Goal: Task Accomplishment & Management: Use online tool/utility

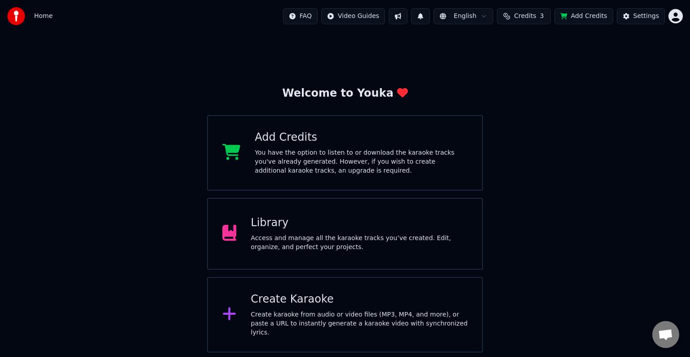
click at [350, 316] on div "Create karaoke from audio or video files (MP3, MP4, and more), or paste a URL t…" at bounding box center [359, 323] width 217 height 27
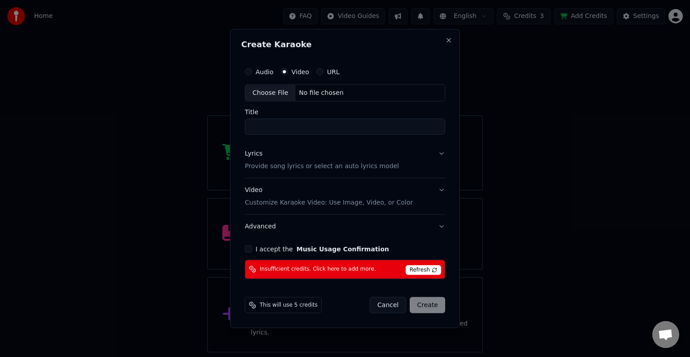
click at [344, 95] on div "Choose File No file chosen" at bounding box center [345, 92] width 200 height 17
type input "*****"
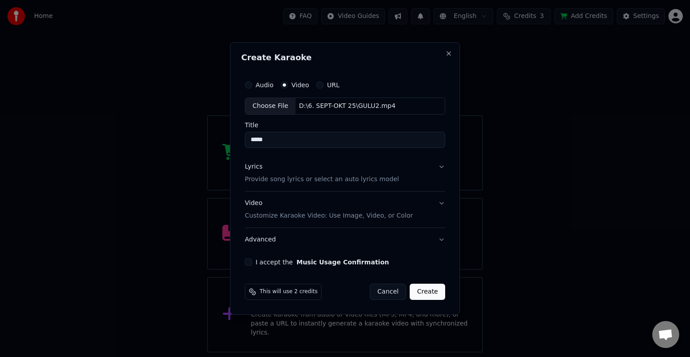
click at [442, 167] on button "Lyrics Provide song lyrics or select an auto lyrics model" at bounding box center [345, 173] width 200 height 36
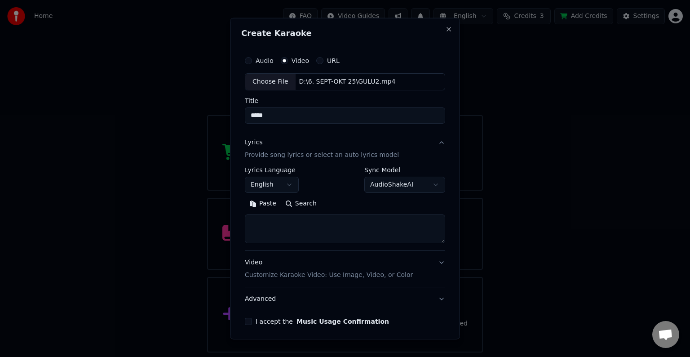
click at [288, 183] on body "**********" at bounding box center [345, 176] width 690 height 352
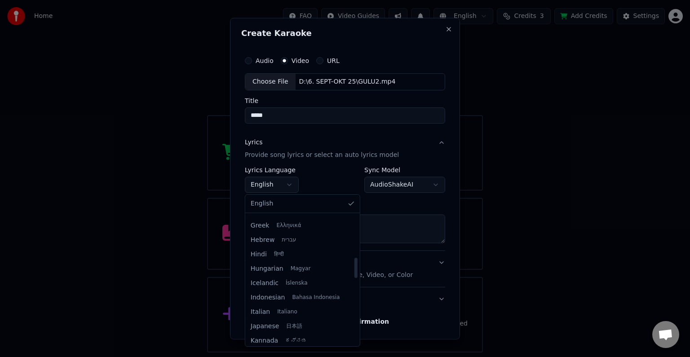
scroll to position [270, 0]
select select "**"
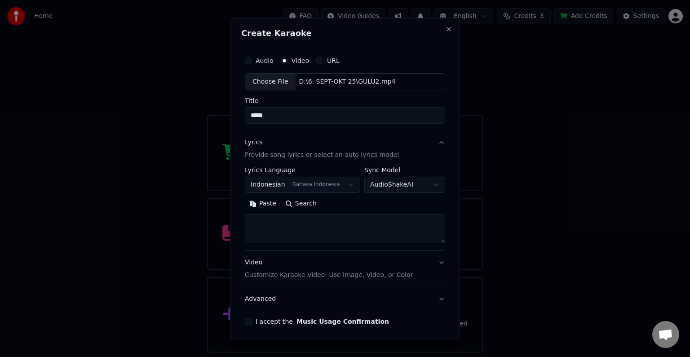
click at [257, 207] on button "Paste" at bounding box center [263, 203] width 36 height 14
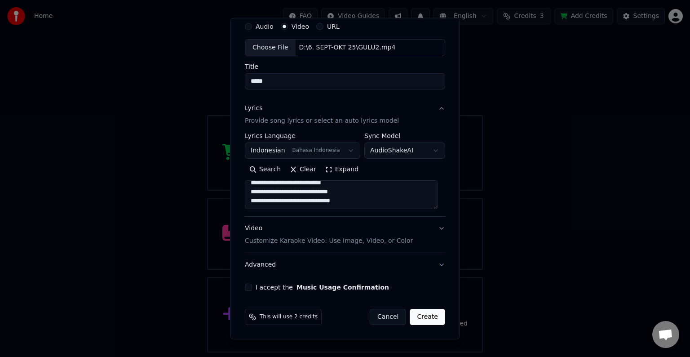
click at [289, 237] on p "Customize Karaoke Video: Use Image, Video, or Color" at bounding box center [329, 240] width 168 height 9
type textarea "**********"
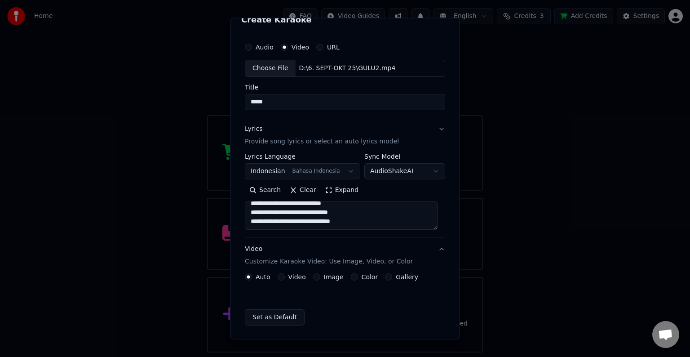
scroll to position [10, 0]
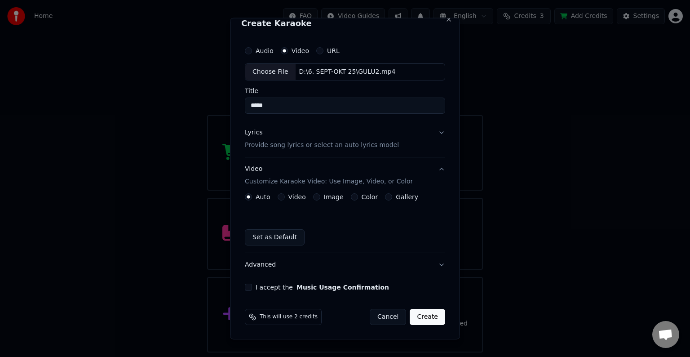
click at [296, 196] on label "Video" at bounding box center [297, 197] width 18 height 6
click at [285, 196] on button "Video" at bounding box center [281, 196] width 7 height 7
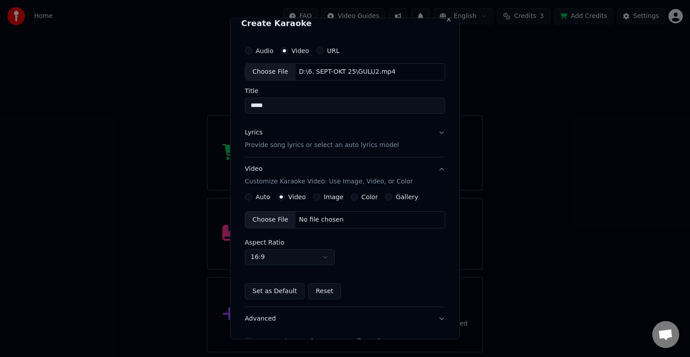
click at [314, 216] on div "No file chosen" at bounding box center [322, 219] width 52 height 9
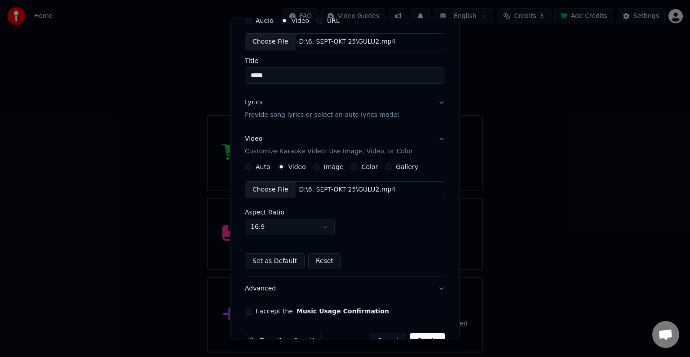
scroll to position [63, 0]
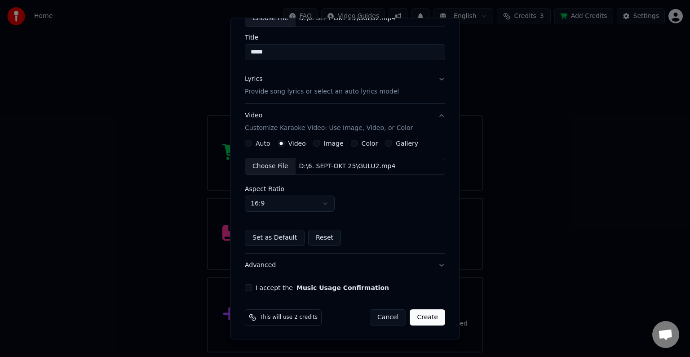
click at [248, 284] on button "I accept the Music Usage Confirmation" at bounding box center [248, 287] width 7 height 7
click at [420, 314] on button "Create" at bounding box center [427, 317] width 35 height 16
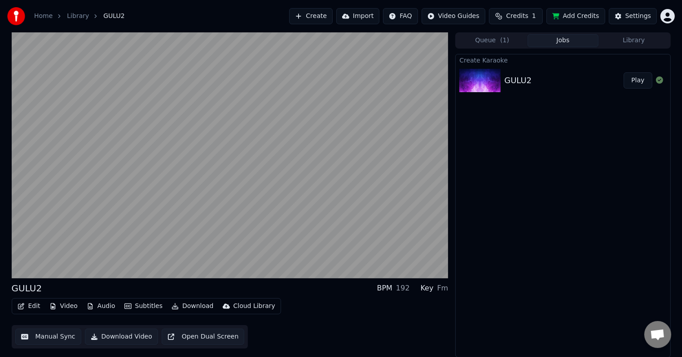
click at [30, 305] on button "Edit" at bounding box center [29, 306] width 30 height 13
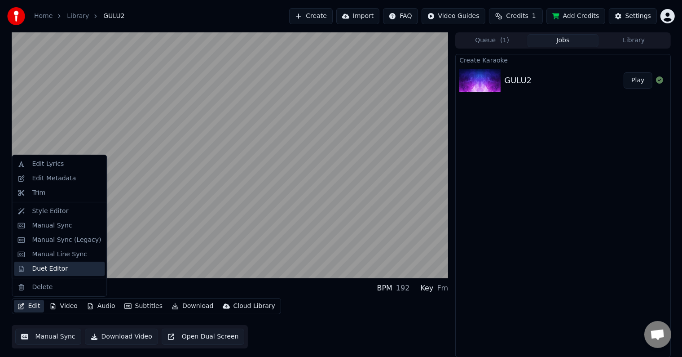
click at [43, 265] on div "Duet Editor" at bounding box center [50, 268] width 36 height 9
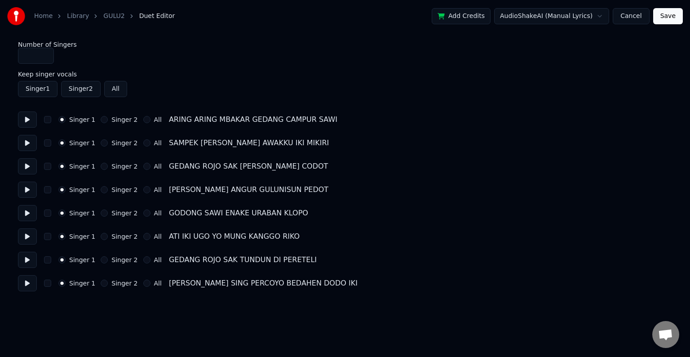
click at [103, 120] on button "Singer 2" at bounding box center [104, 119] width 7 height 7
click at [101, 144] on button "Singer 2" at bounding box center [104, 142] width 7 height 7
click at [102, 169] on button "Singer 2" at bounding box center [104, 166] width 7 height 7
click at [103, 193] on div "Singer 1 Singer 2 All [PERSON_NAME] [PERSON_NAME] PEDOT" at bounding box center [345, 189] width 654 height 16
click at [101, 187] on button "Singer 2" at bounding box center [104, 189] width 7 height 7
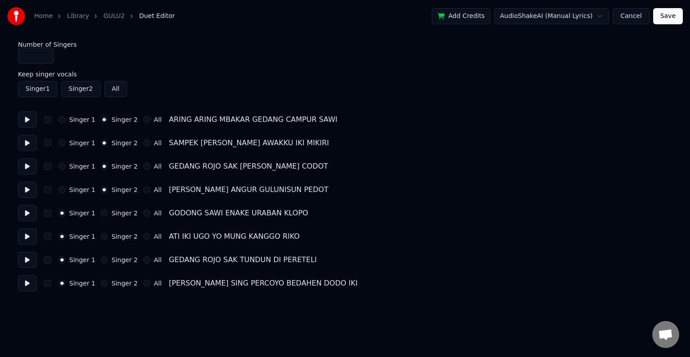
click at [663, 17] on button "Save" at bounding box center [668, 16] width 30 height 16
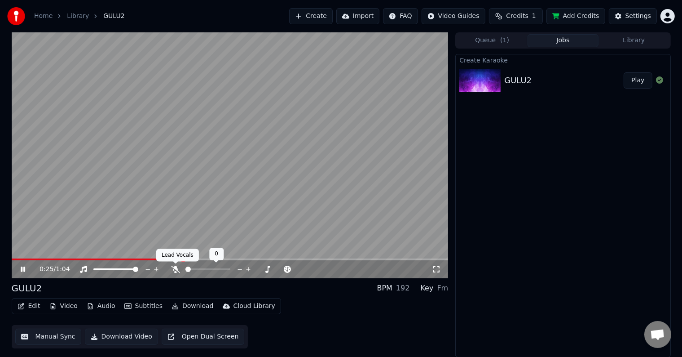
click at [175, 271] on icon at bounding box center [175, 268] width 9 height 7
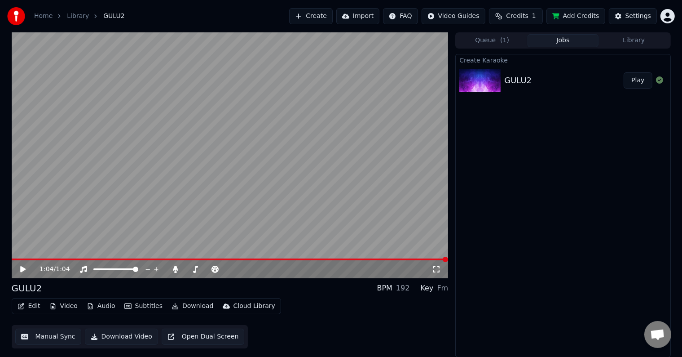
click at [136, 336] on button "Download Video" at bounding box center [121, 336] width 73 height 16
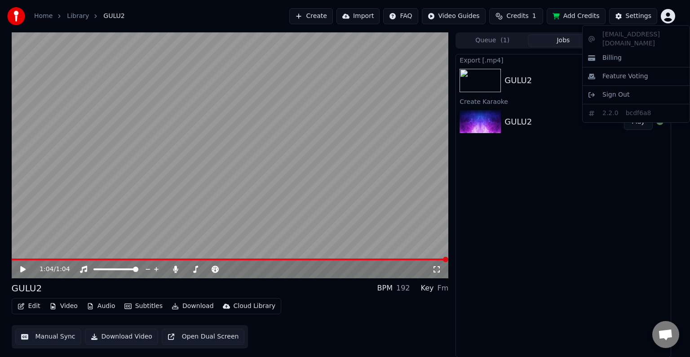
click at [665, 22] on html "Home Library GULU2 Create Import FAQ Video Guides Credits 1 Add Credits Setting…" at bounding box center [345, 178] width 690 height 357
click at [636, 88] on div "Sign Out" at bounding box center [635, 95] width 103 height 14
